Goal: Navigation & Orientation: Find specific page/section

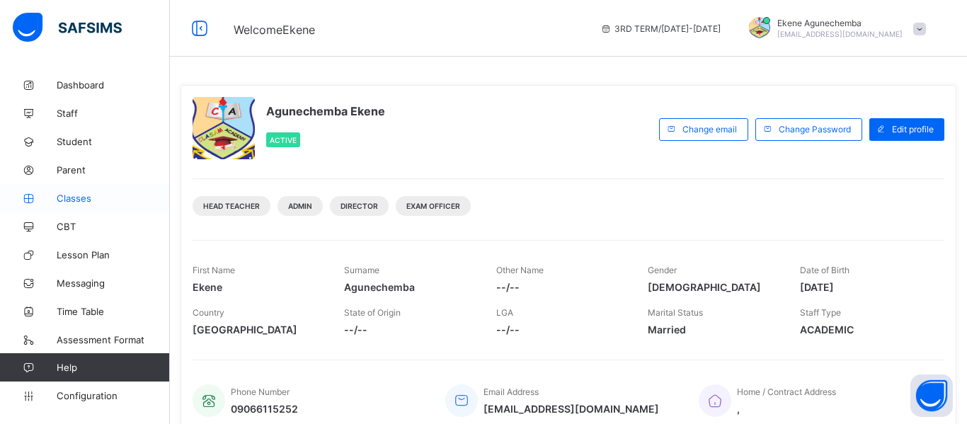
click at [81, 196] on span "Classes" at bounding box center [113, 198] width 113 height 11
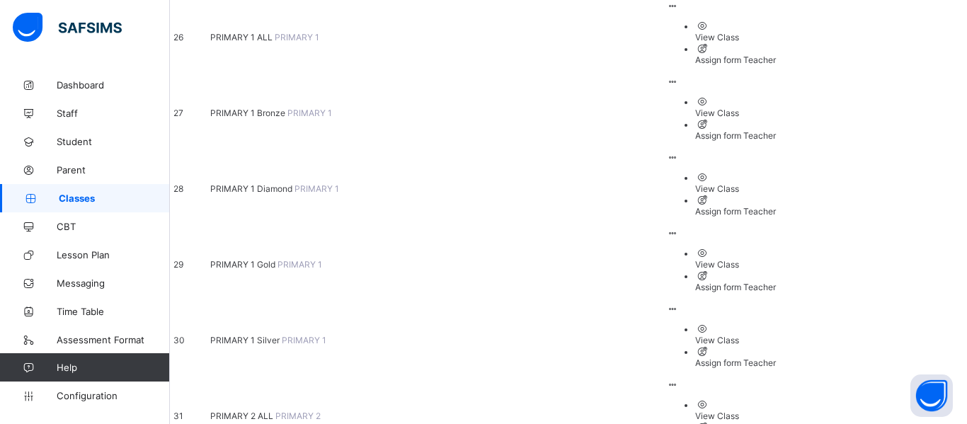
scroll to position [2125, 0]
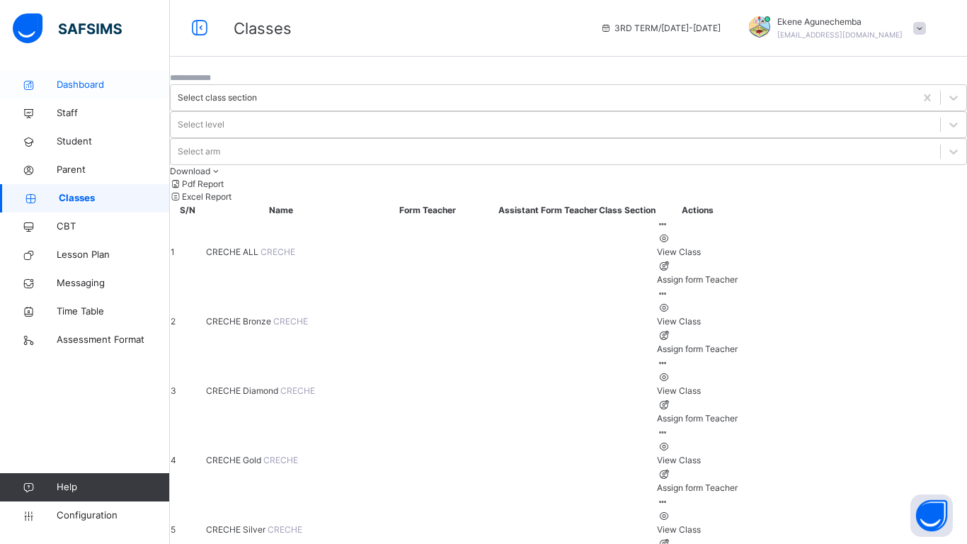
click at [85, 86] on span "Dashboard" at bounding box center [113, 85] width 113 height 14
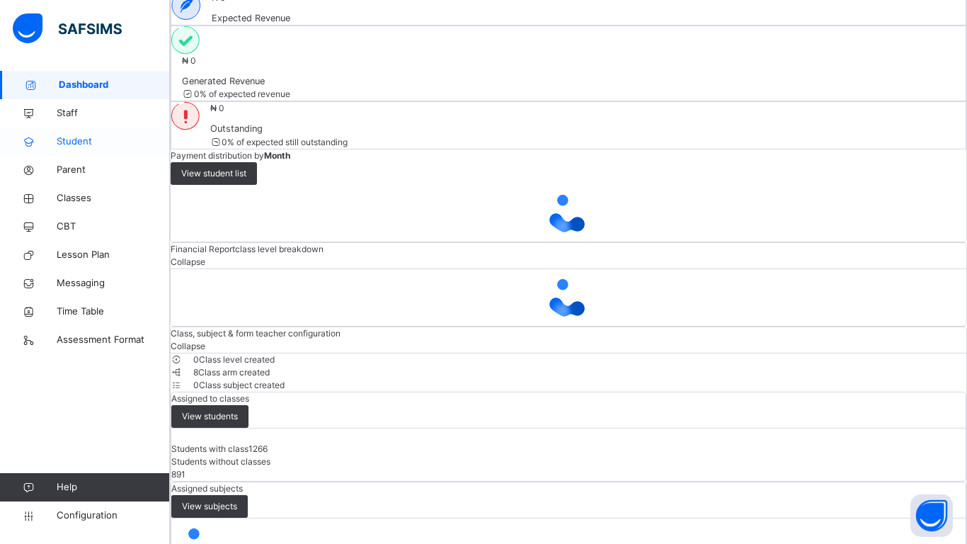
scroll to position [1029, 0]
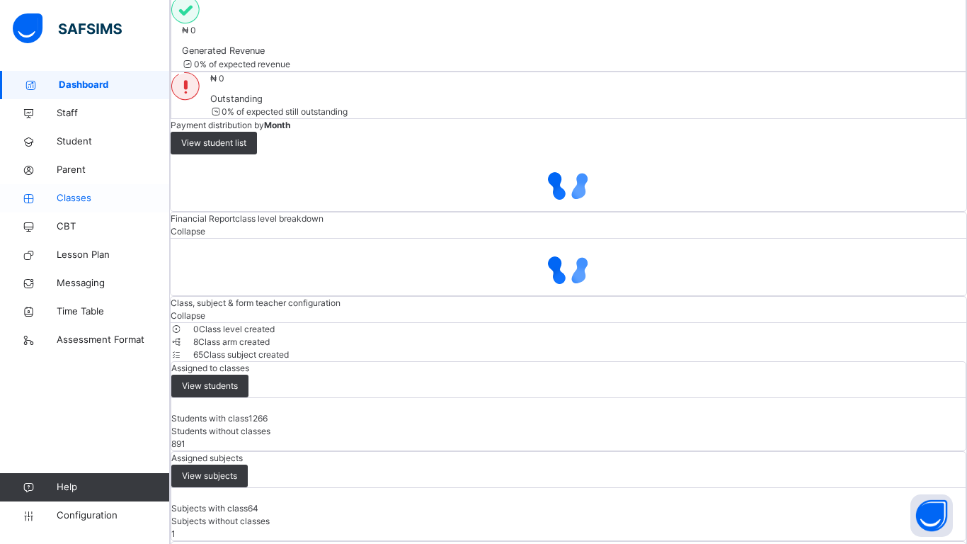
click at [74, 198] on span "Classes" at bounding box center [113, 198] width 113 height 14
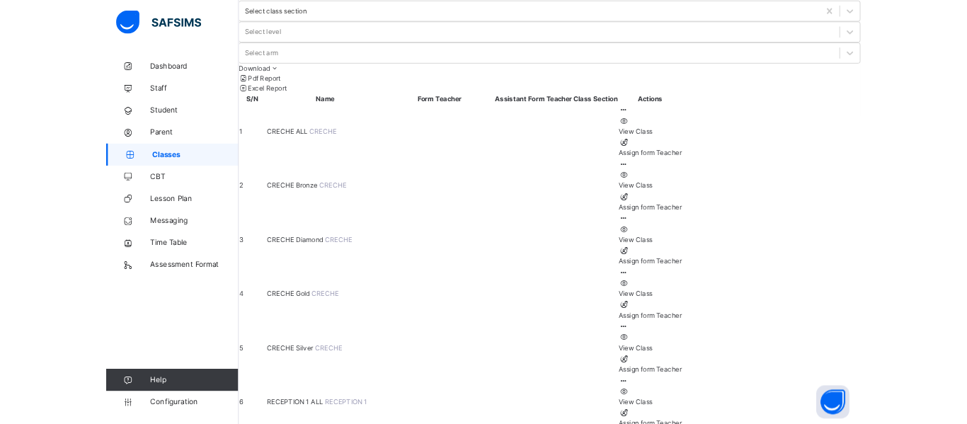
scroll to position [86, 0]
